Goal: Check status: Check status

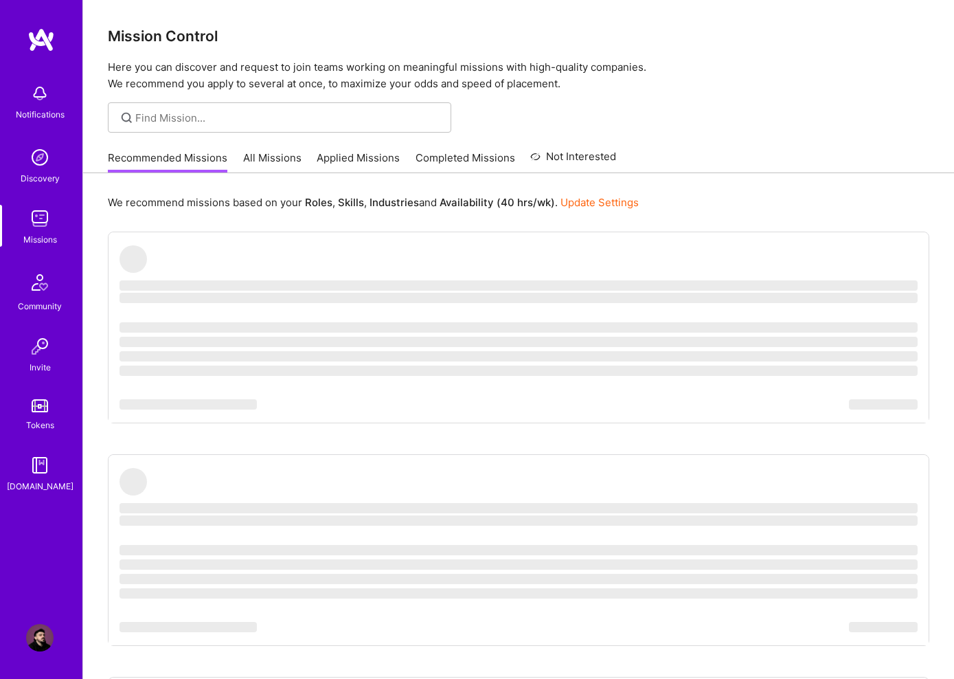
click at [762, 107] on div at bounding box center [518, 117] width 871 height 30
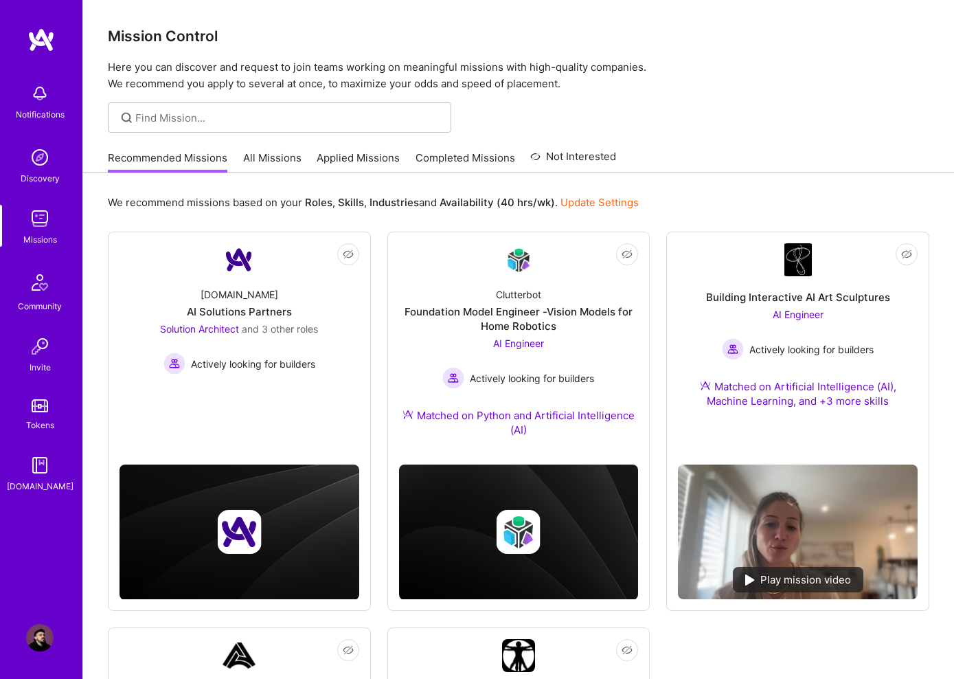
click at [353, 161] on link "Applied Missions" at bounding box center [358, 161] width 83 height 23
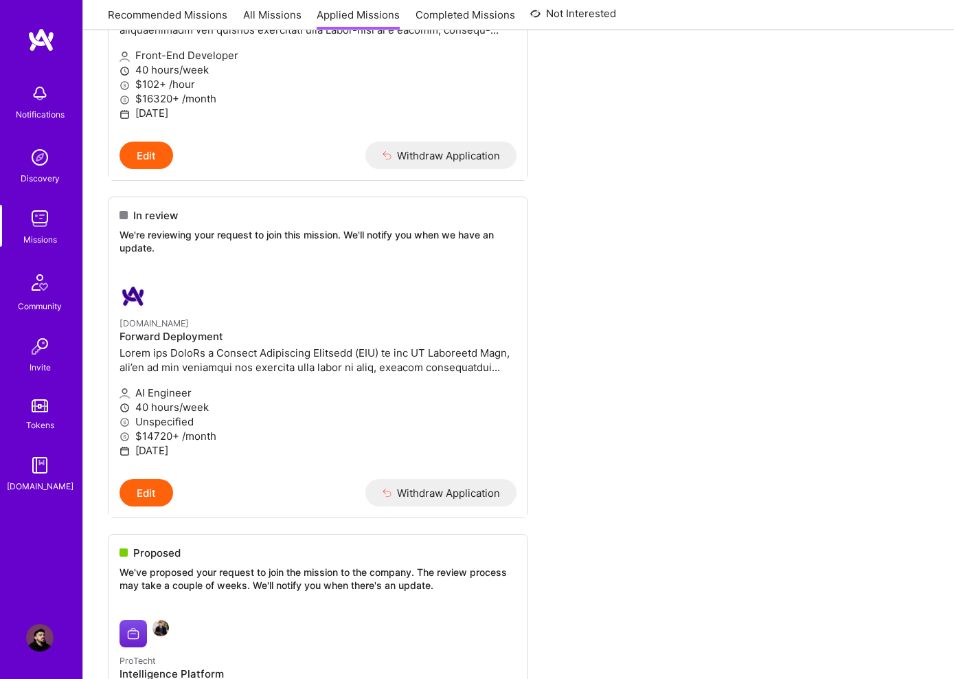
scroll to position [508, 0]
